Goal: Information Seeking & Learning: Learn about a topic

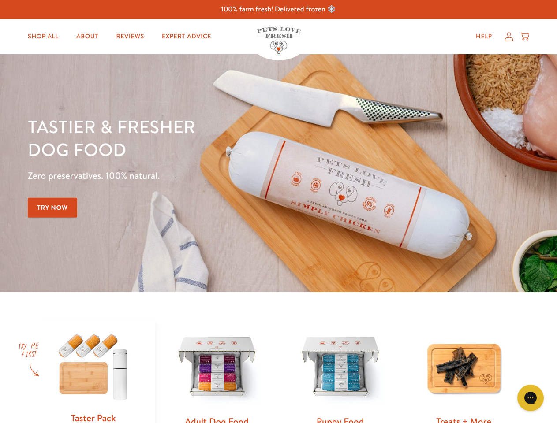
click at [278, 212] on div "Tastier & fresher dog food Zero preservatives. 100% natural. Try Now" at bounding box center [195, 173] width 334 height 116
click at [530, 398] on icon "Gorgias live chat" at bounding box center [530, 398] width 8 height 8
